Goal: Information Seeking & Learning: Learn about a topic

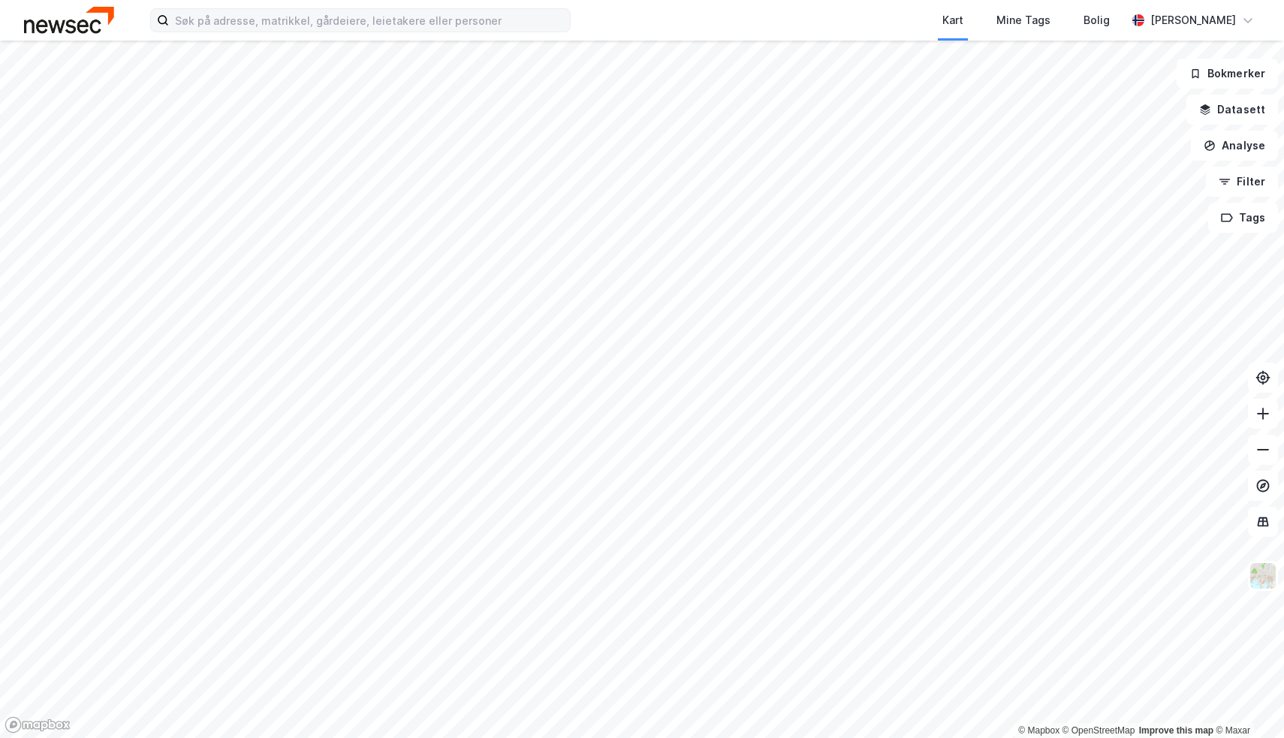
click at [592, 26] on div "Kart Mine Tags Bolig [PERSON_NAME]" at bounding box center [642, 20] width 1284 height 41
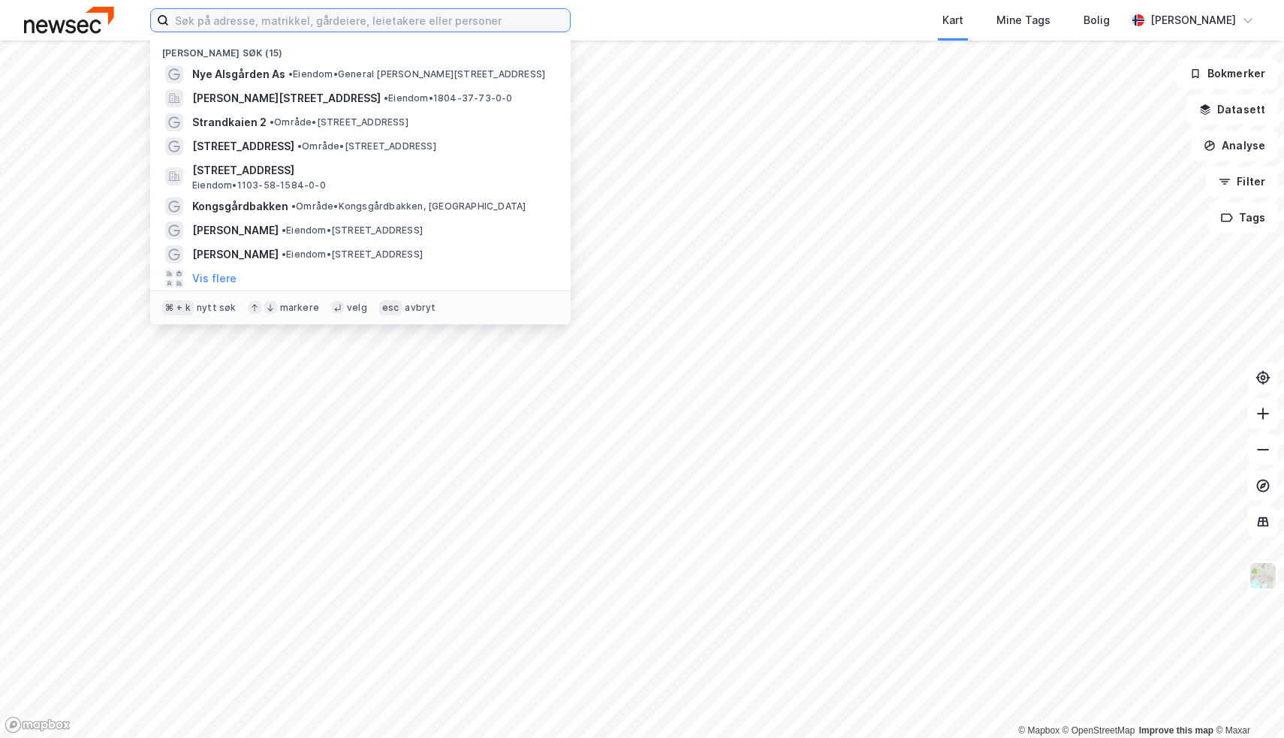
click at [548, 26] on input at bounding box center [369, 20] width 401 height 23
click at [507, 24] on input at bounding box center [369, 20] width 401 height 23
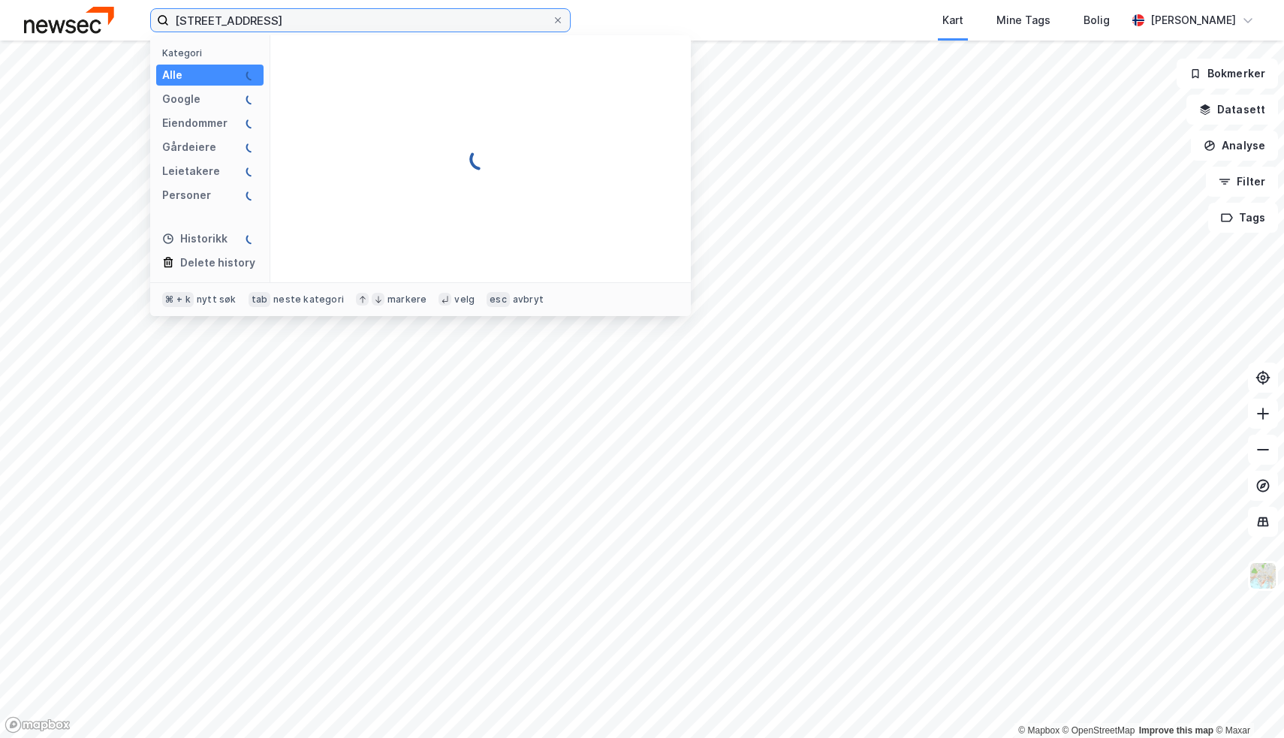
type input "[STREET_ADDRESS]"
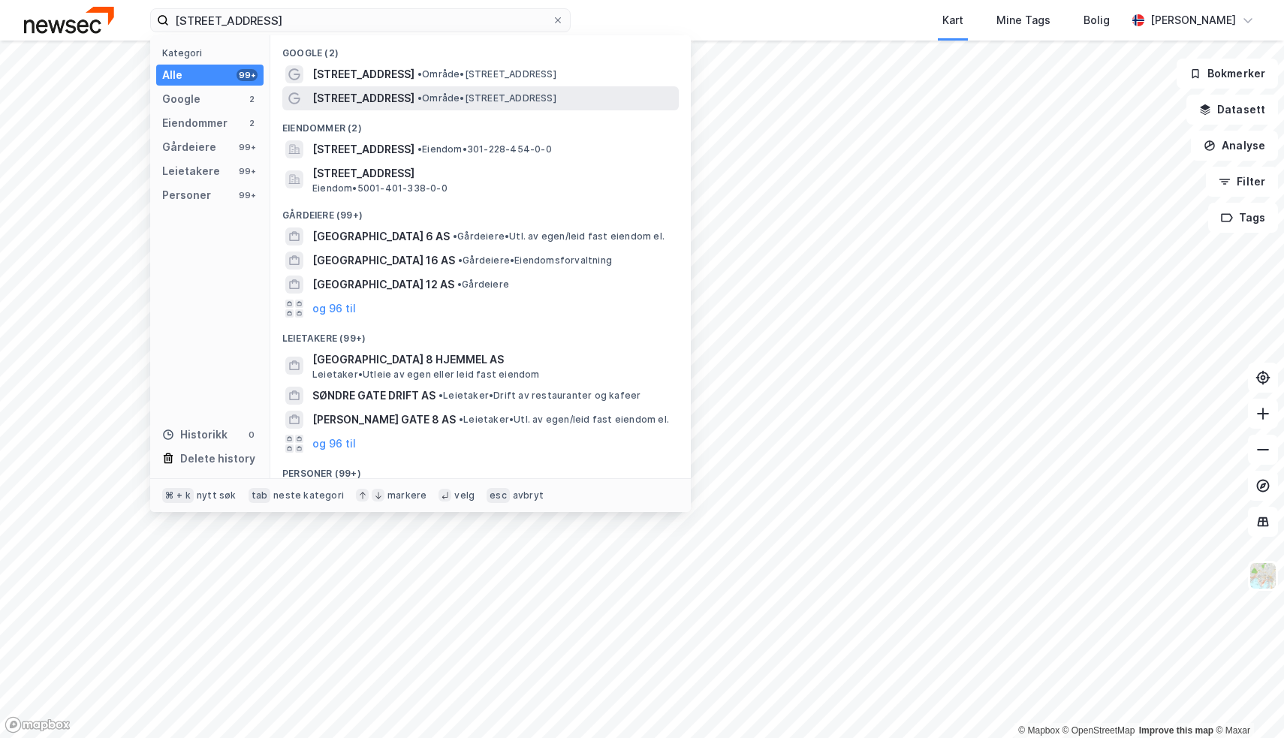
click at [514, 93] on span "• Område • [STREET_ADDRESS]" at bounding box center [487, 98] width 139 height 12
